Goal: Information Seeking & Learning: Learn about a topic

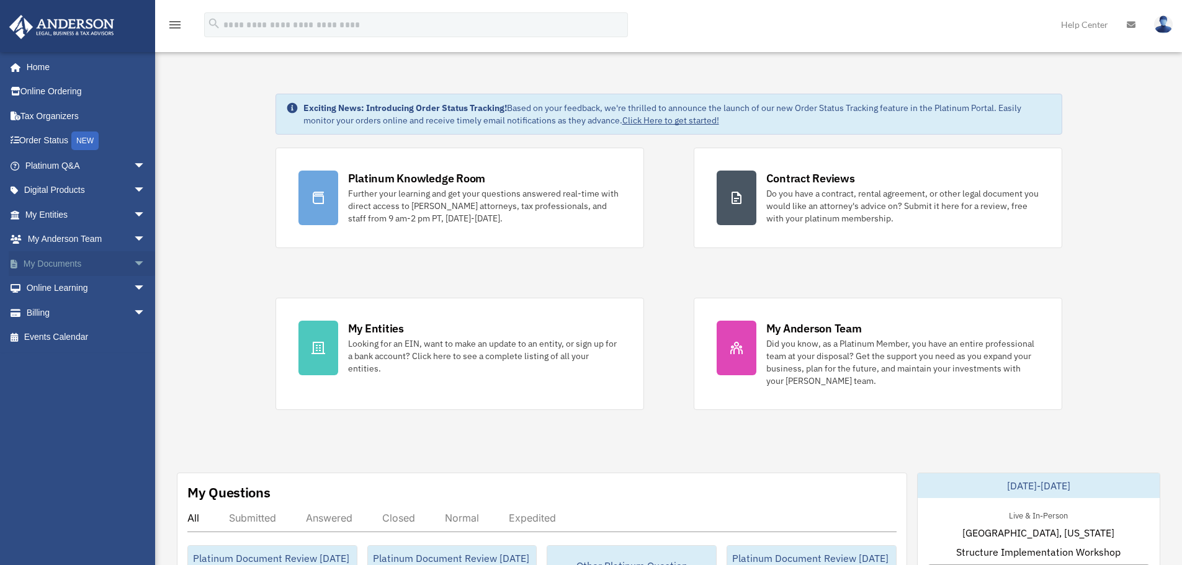
click at [133, 264] on span "arrow_drop_down" at bounding box center [145, 263] width 25 height 25
click at [131, 277] on link "Box" at bounding box center [90, 288] width 147 height 25
click at [134, 270] on span "arrow_drop_up" at bounding box center [145, 263] width 25 height 25
click at [133, 294] on span "arrow_drop_down" at bounding box center [145, 288] width 25 height 25
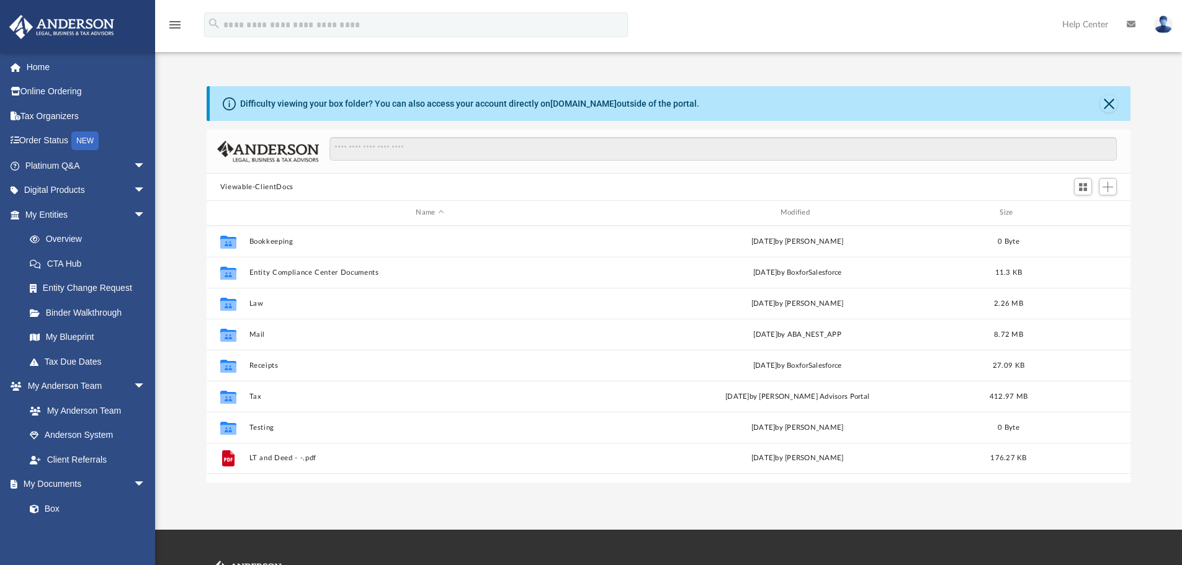
scroll to position [273, 914]
click at [41, 64] on link "Home" at bounding box center [87, 67] width 156 height 25
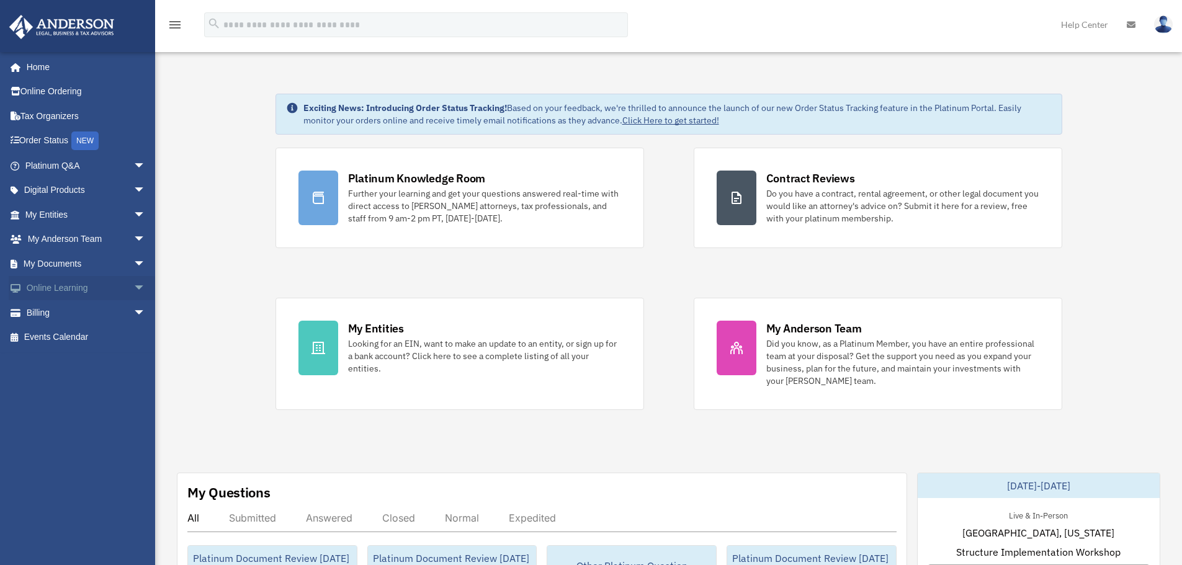
click at [133, 287] on span "arrow_drop_down" at bounding box center [145, 288] width 25 height 25
click at [92, 331] on link "Video Training" at bounding box center [90, 337] width 147 height 25
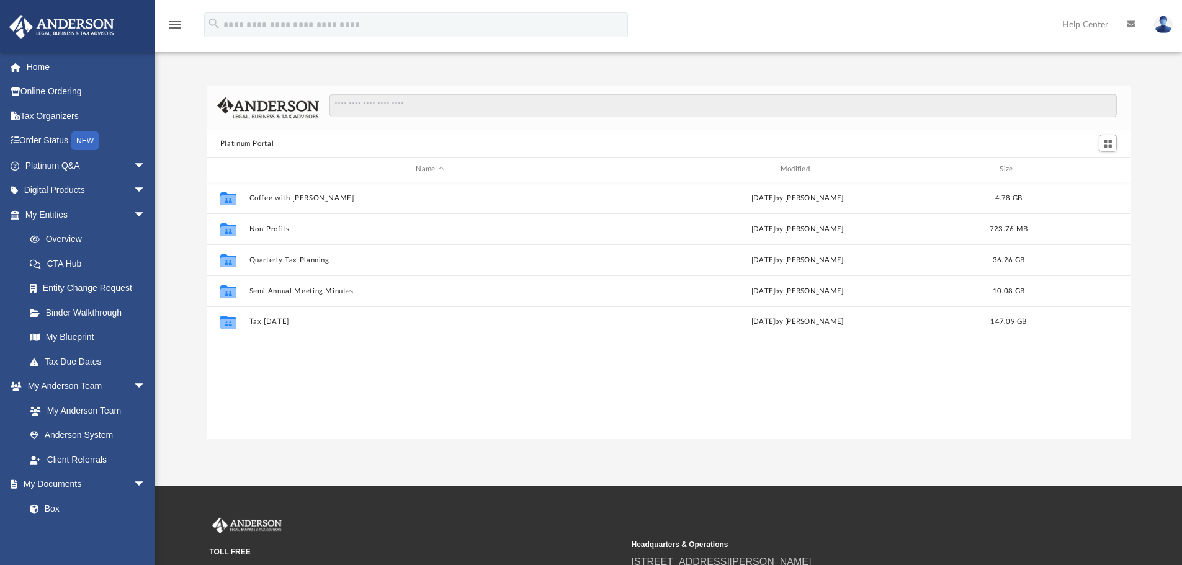
scroll to position [273, 914]
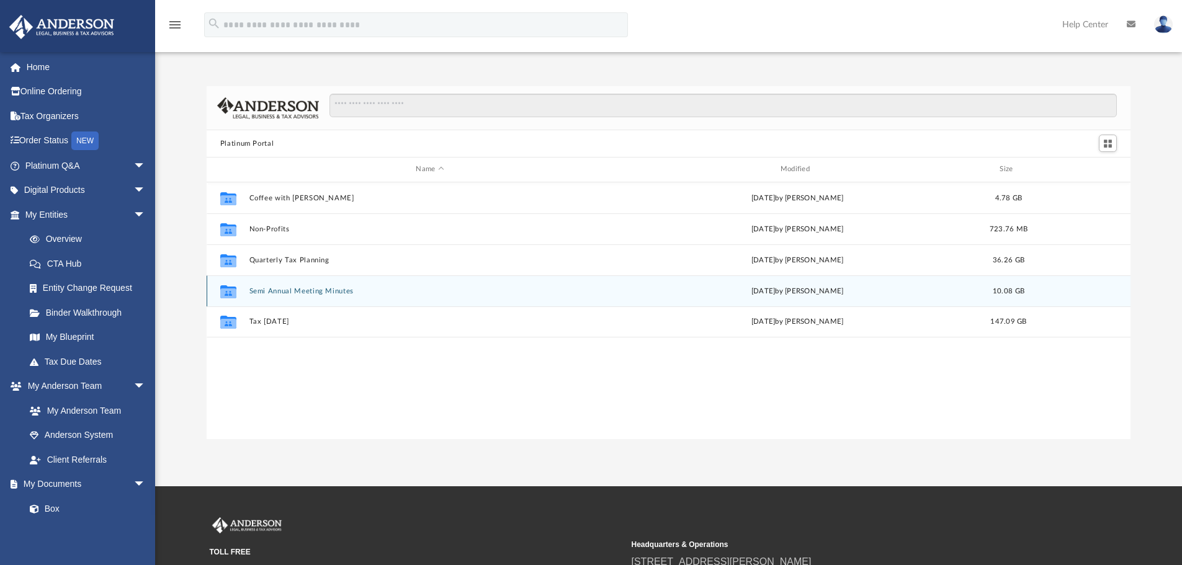
click at [294, 287] on button "Semi Annual Meeting Minutes" at bounding box center [430, 291] width 362 height 8
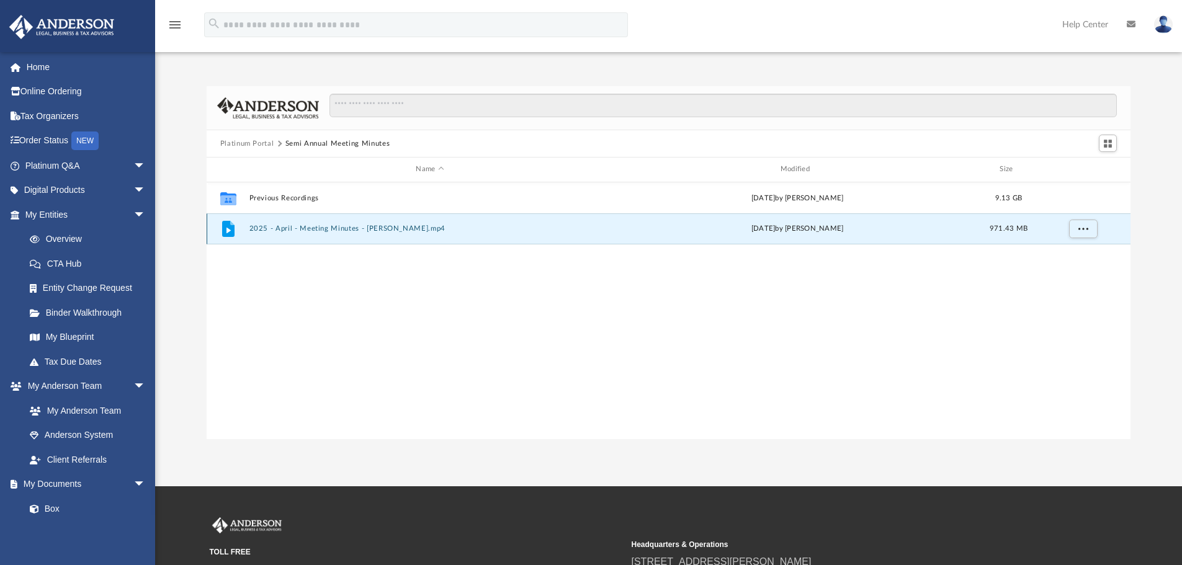
click at [356, 229] on button "2025 - April - Meeting Minutes - EJ McCaffrey.mp4" at bounding box center [430, 229] width 362 height 8
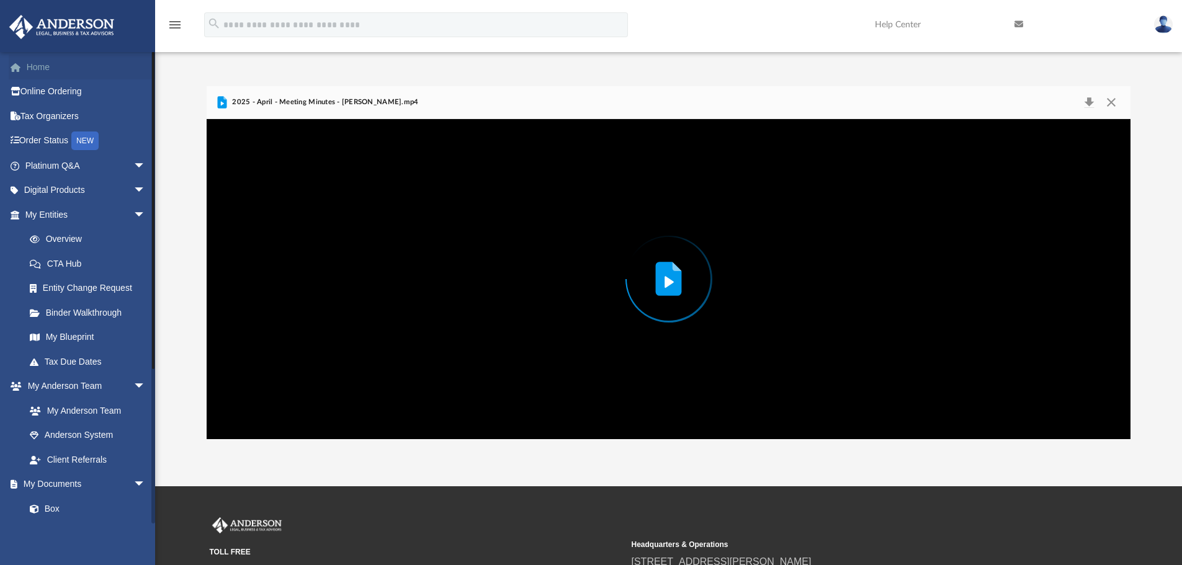
click at [27, 60] on link "Home" at bounding box center [87, 67] width 156 height 25
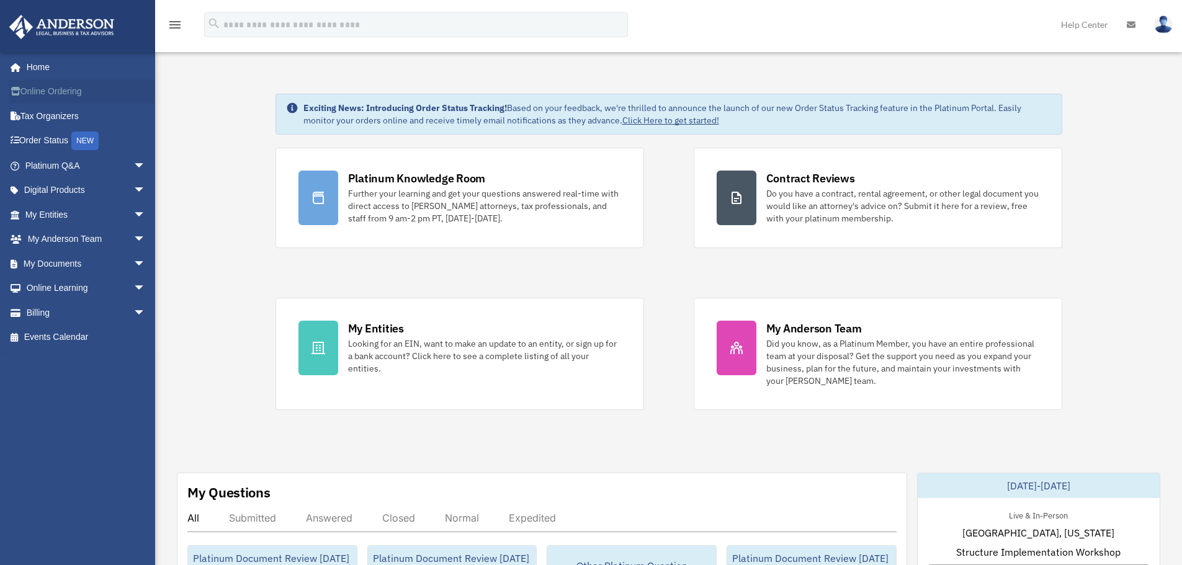
click at [75, 89] on link "Online Ordering" at bounding box center [87, 91] width 156 height 25
